Goal: Transaction & Acquisition: Subscribe to service/newsletter

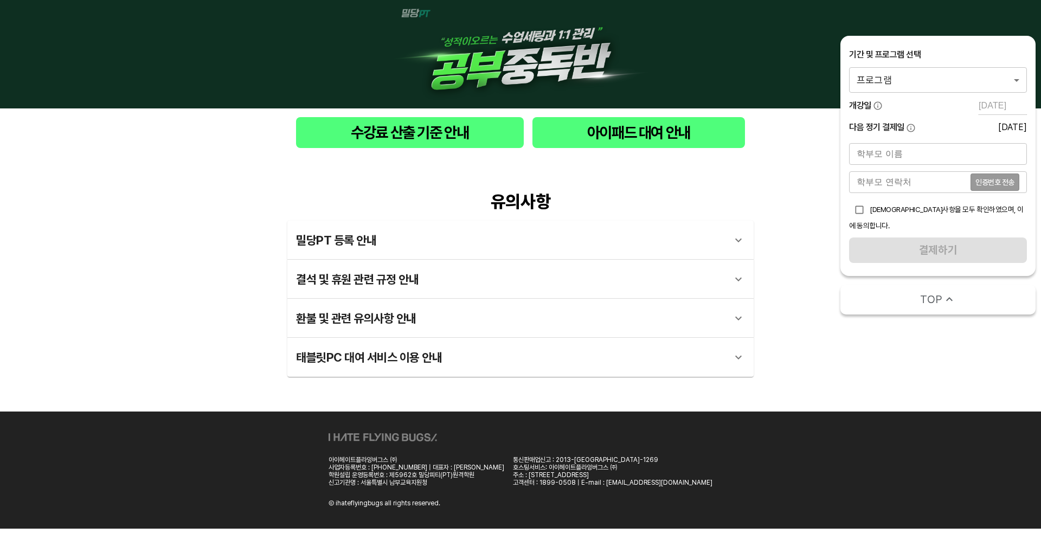
click at [949, 84] on body "수강료 산출 기준 안내 아이패드 대여 안내 유의사항 밀당PT 등록 안내 1 - 1 . 신규등록 신규등록은 밀당PT 각 과목별 프로그램을 처음 …" at bounding box center [520, 264] width 1041 height 529
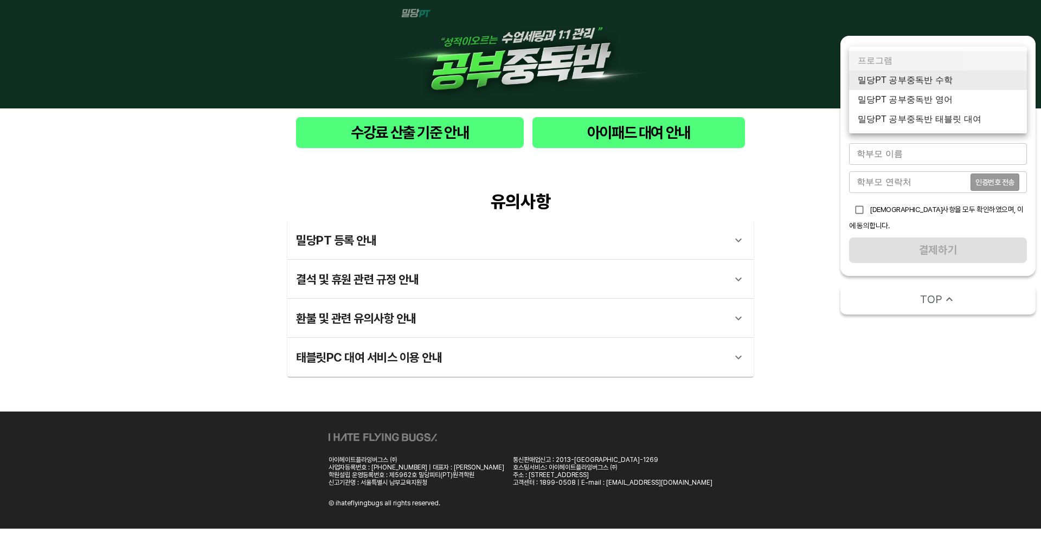
click at [879, 81] on body "수강료 산출 기준 안내 아이패드 대여 안내 유의사항 밀당PT 등록 안내 1 - 1 . 신규등록 신규등록은 밀당PT 각 과목별 프로그램을 처음 …" at bounding box center [520, 264] width 1041 height 529
click at [813, 411] on div at bounding box center [520, 279] width 1041 height 559
